Goal: Communication & Community: Participate in discussion

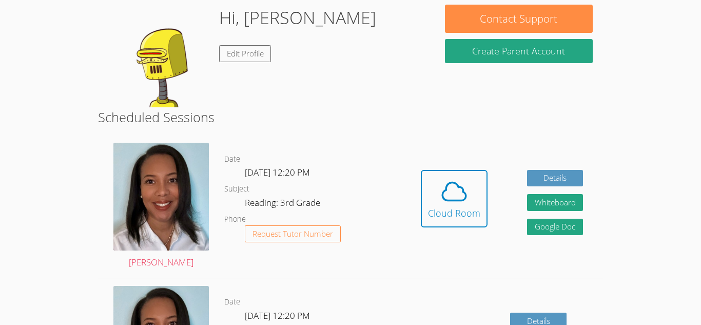
scroll to position [144, 0]
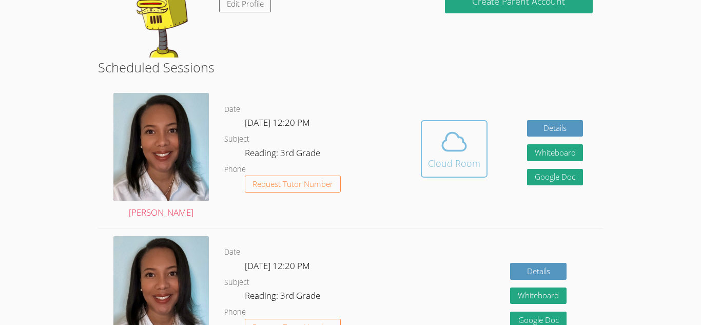
click at [429, 154] on span at bounding box center [454, 141] width 52 height 29
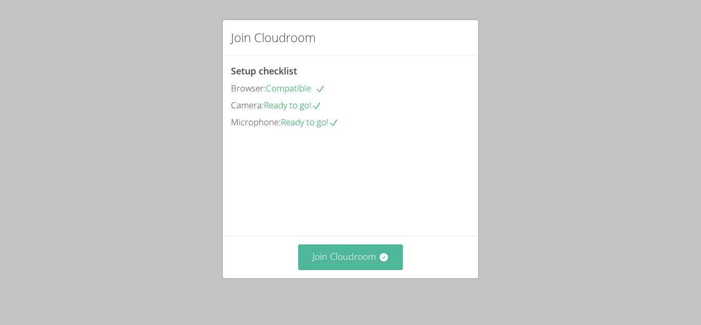
click at [370, 254] on button "Join Cloudroom" at bounding box center [350, 256] width 105 height 25
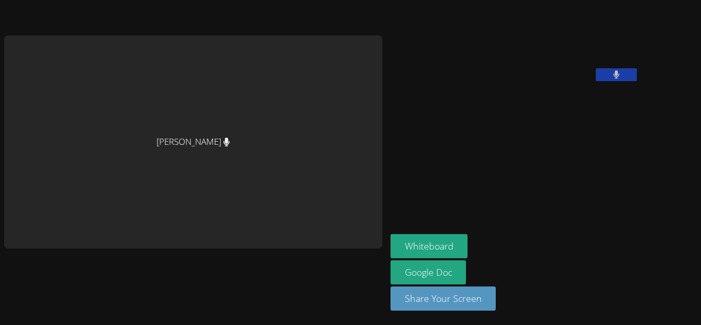
click at [595, 81] on button at bounding box center [615, 74] width 41 height 13
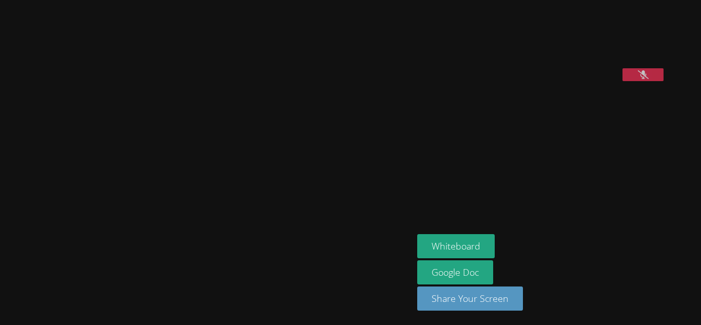
click at [648, 79] on icon at bounding box center [643, 74] width 11 height 9
click at [663, 81] on button at bounding box center [642, 74] width 41 height 13
click at [284, 118] on video at bounding box center [207, 142] width 154 height 228
click at [284, 172] on video at bounding box center [207, 142] width 154 height 228
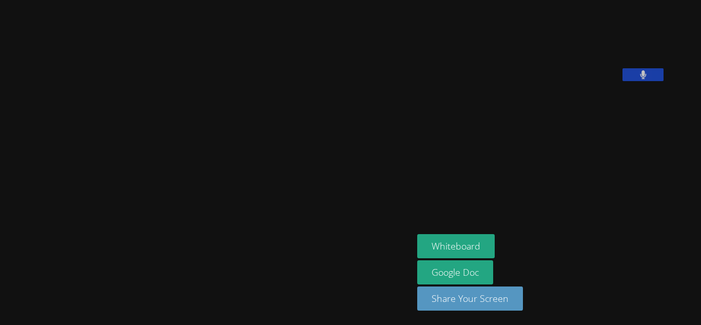
click at [284, 172] on video at bounding box center [207, 142] width 154 height 228
click at [284, 171] on video at bounding box center [207, 142] width 154 height 228
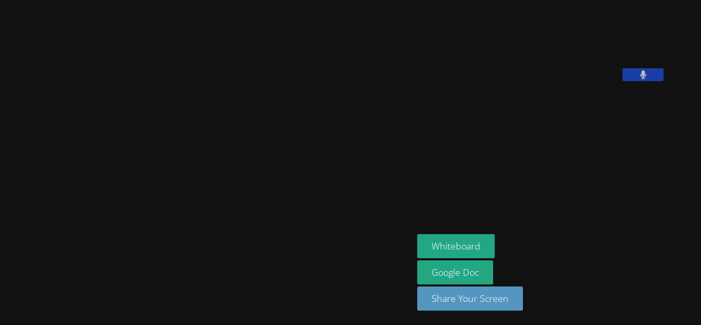
click at [284, 165] on video at bounding box center [207, 142] width 154 height 228
click at [662, 81] on button at bounding box center [642, 74] width 41 height 13
click at [494, 245] on button "Whiteboard" at bounding box center [455, 246] width 77 height 24
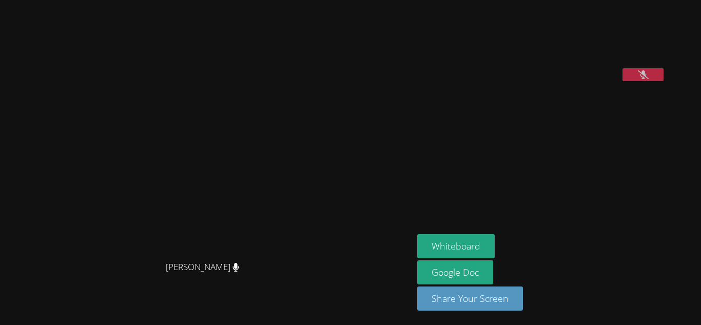
click at [662, 81] on button at bounding box center [642, 74] width 41 height 13
click at [494, 234] on button "Whiteboard" at bounding box center [455, 246] width 77 height 24
click at [662, 81] on button at bounding box center [642, 74] width 41 height 13
click at [265, 239] on video at bounding box center [207, 142] width 154 height 228
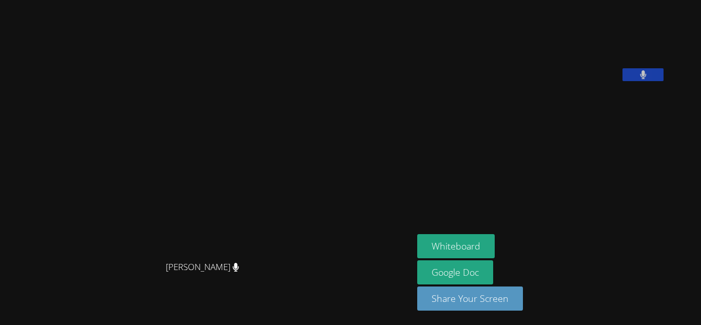
click at [265, 239] on video at bounding box center [207, 142] width 154 height 228
